Goal: Check status

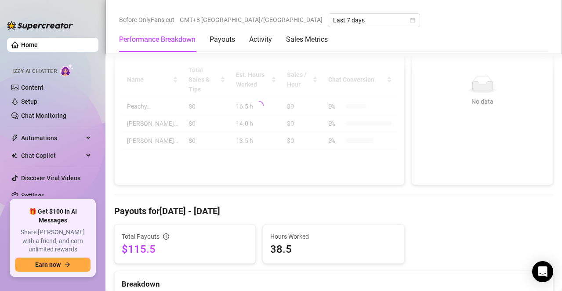
scroll to position [313, 0]
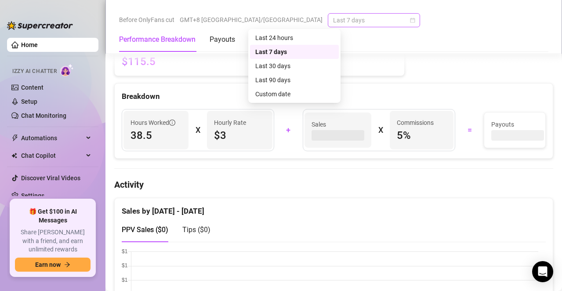
click at [333, 25] on span "Last 7 days" at bounding box center [374, 20] width 82 height 13
click at [286, 67] on div "Last 30 days" at bounding box center [294, 66] width 78 height 10
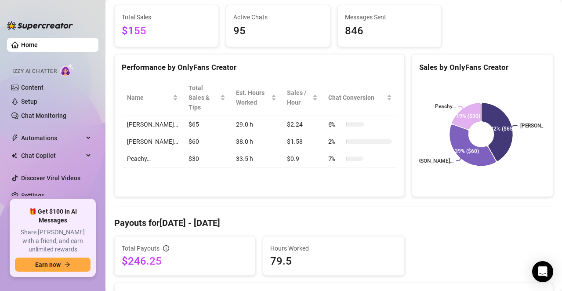
scroll to position [0, 0]
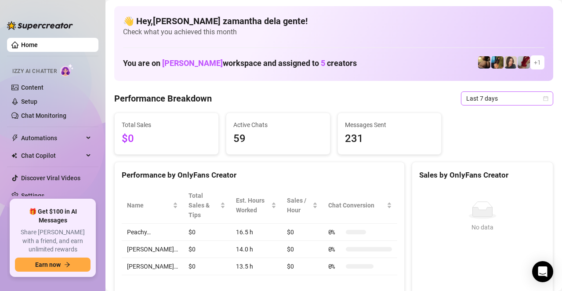
click at [495, 96] on span "Last 7 days" at bounding box center [507, 98] width 82 height 13
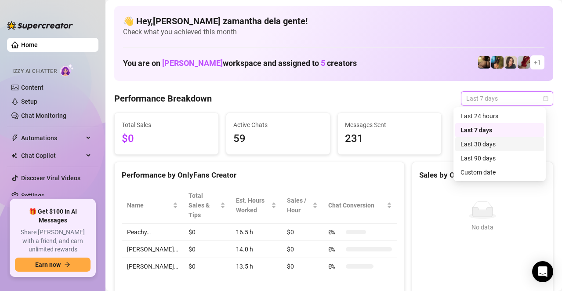
click at [483, 142] on div "Last 30 days" at bounding box center [499, 144] width 78 height 10
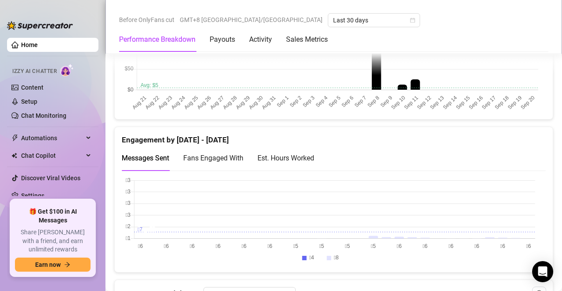
scroll to position [533, 0]
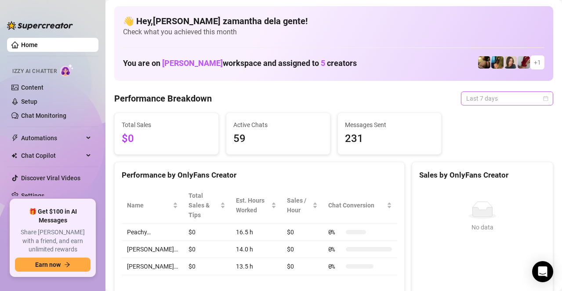
click at [466, 99] on span "Last 7 days" at bounding box center [507, 98] width 82 height 13
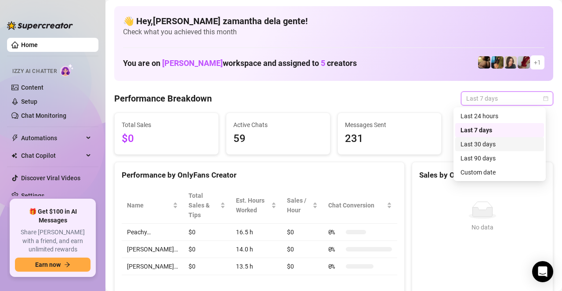
click at [462, 142] on div "Last 30 days" at bounding box center [499, 144] width 78 height 10
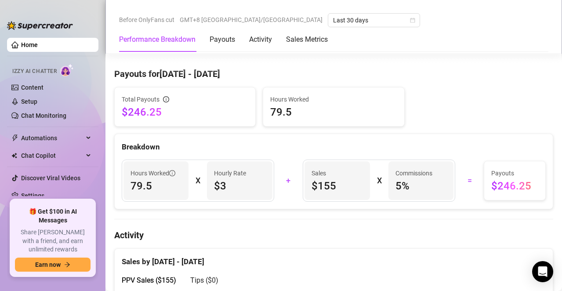
scroll to position [263, 0]
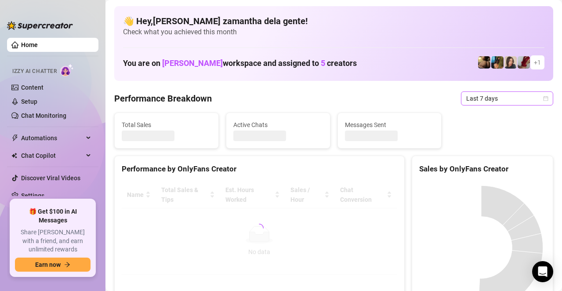
click at [480, 98] on span "Last 7 days" at bounding box center [507, 98] width 82 height 13
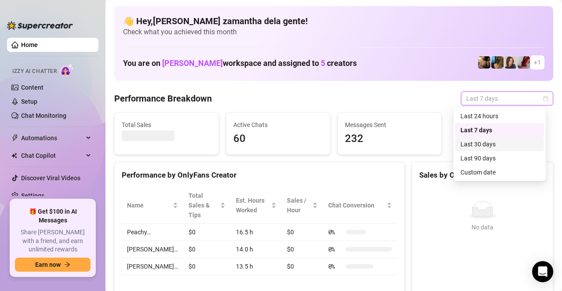
click at [480, 142] on div "Last 30 days" at bounding box center [499, 144] width 78 height 10
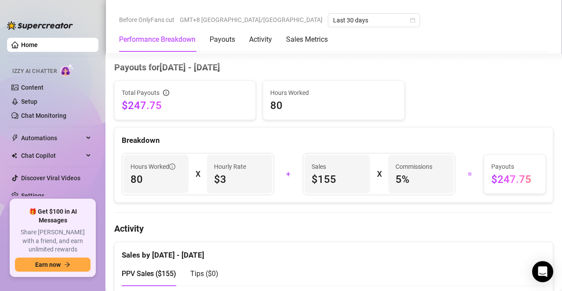
scroll to position [263, 0]
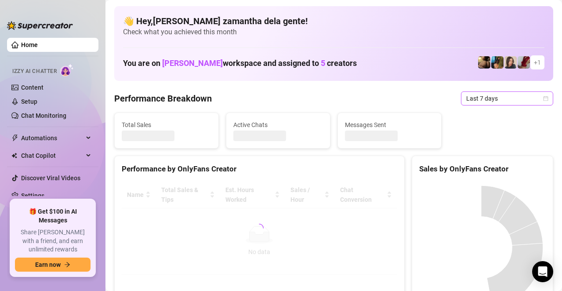
click at [503, 99] on span "Last 7 days" at bounding box center [507, 98] width 82 height 13
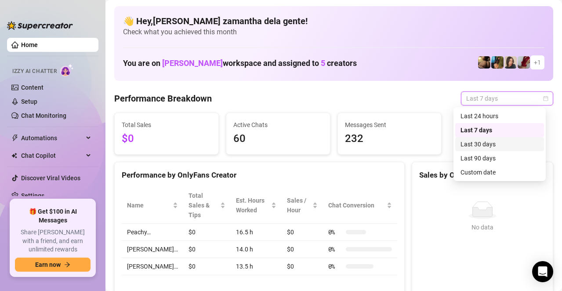
click at [476, 147] on div "Last 30 days" at bounding box center [499, 144] width 78 height 10
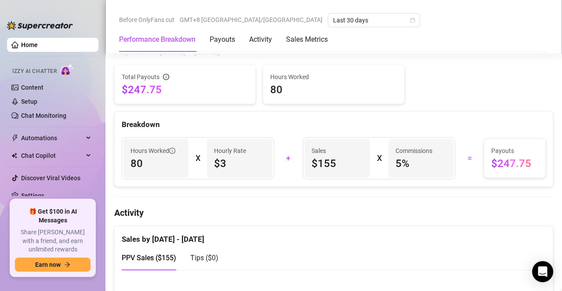
scroll to position [263, 0]
